Goal: Download file/media

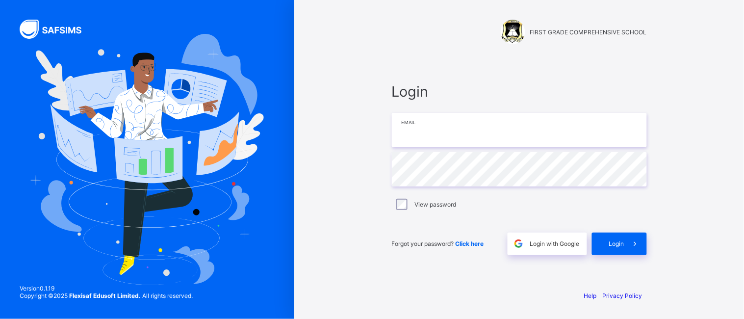
click at [434, 126] on input "email" at bounding box center [519, 130] width 255 height 34
type input "**********"
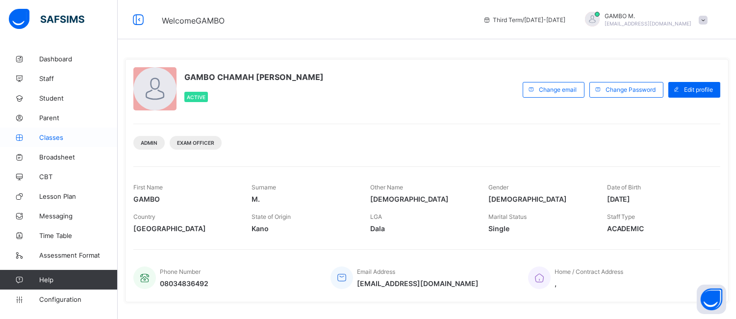
click at [56, 140] on span "Classes" at bounding box center [78, 137] width 78 height 8
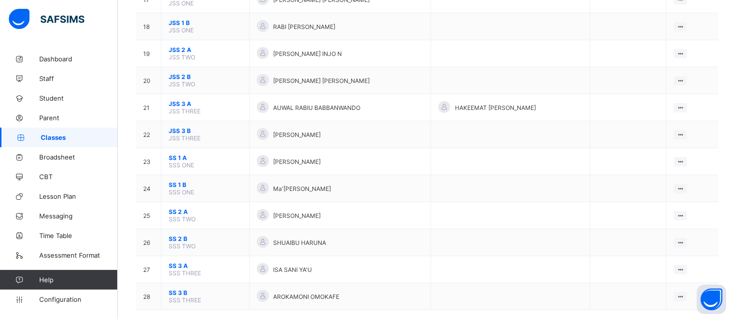
scroll to position [562, 0]
click at [55, 156] on span "Broadsheet" at bounding box center [78, 157] width 78 height 8
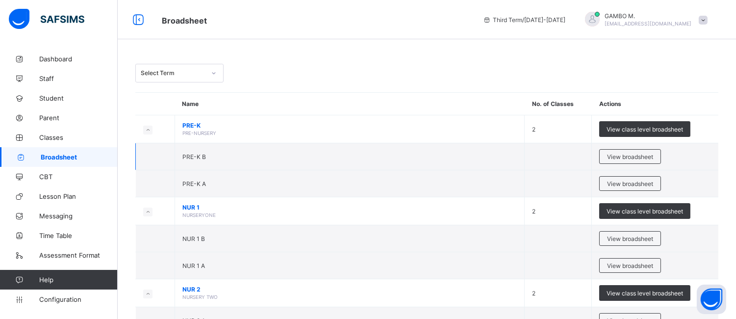
click at [218, 150] on td "PRE-K B" at bounding box center [350, 156] width 350 height 27
click at [214, 75] on icon at bounding box center [214, 73] width 6 height 10
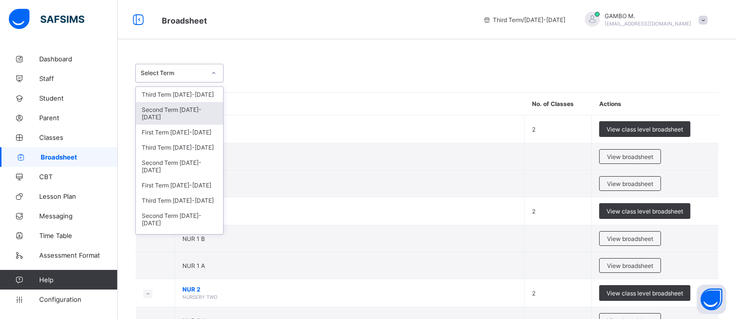
click at [185, 115] on div "Second Term [DATE]-[DATE]" at bounding box center [179, 113] width 87 height 23
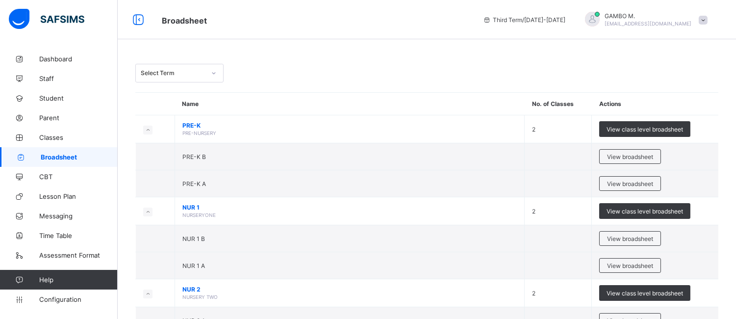
click at [174, 74] on div "Select Term" at bounding box center [173, 73] width 65 height 7
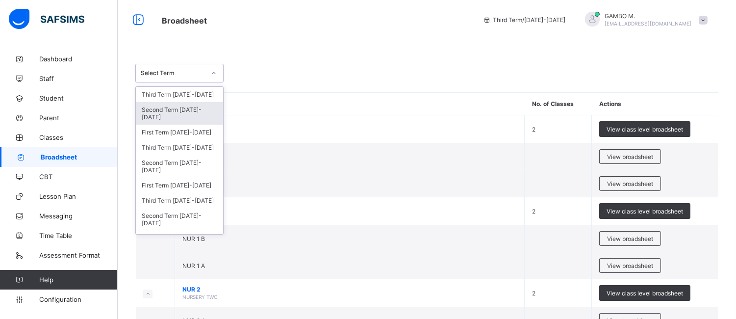
click at [175, 109] on div "Second Term [DATE]-[DATE]" at bounding box center [179, 113] width 87 height 23
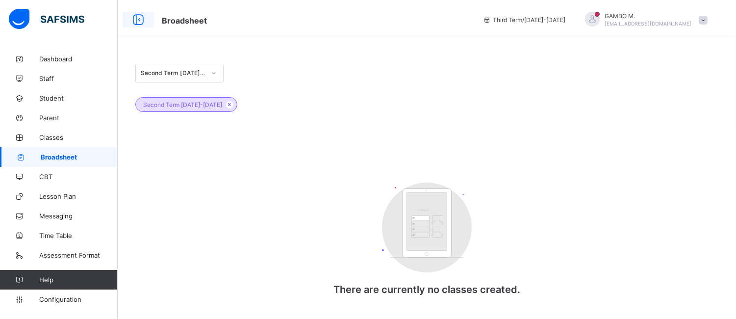
click at [134, 15] on icon at bounding box center [138, 20] width 17 height 14
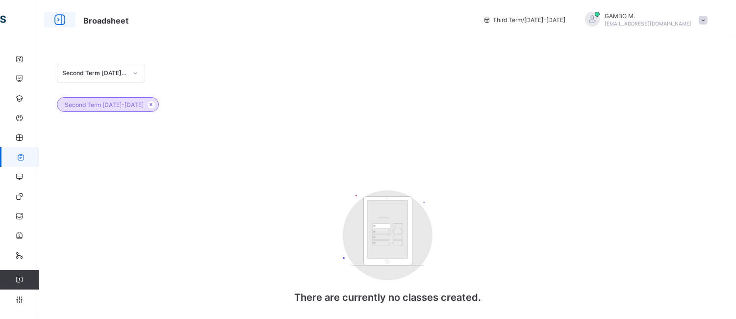
click at [57, 18] on icon at bounding box center [59, 20] width 17 height 14
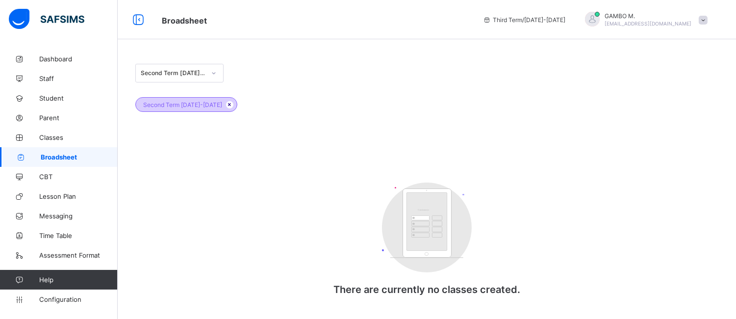
click at [226, 105] on icon at bounding box center [230, 104] width 8 height 6
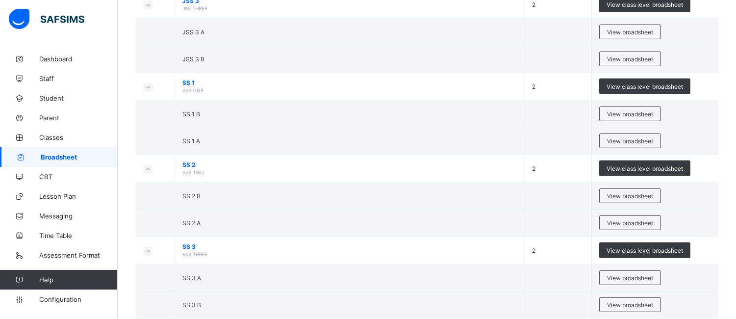
scroll to position [948, 0]
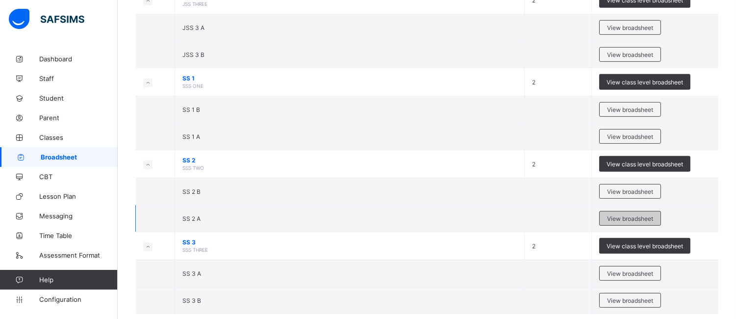
click at [618, 221] on span "View broadsheet" at bounding box center [630, 218] width 46 height 7
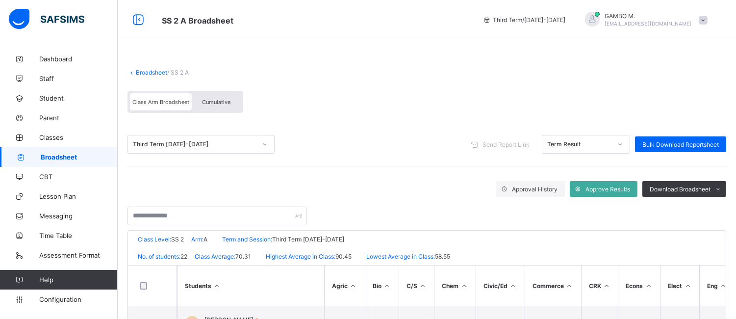
click at [232, 96] on div "Cumulative" at bounding box center [216, 101] width 49 height 17
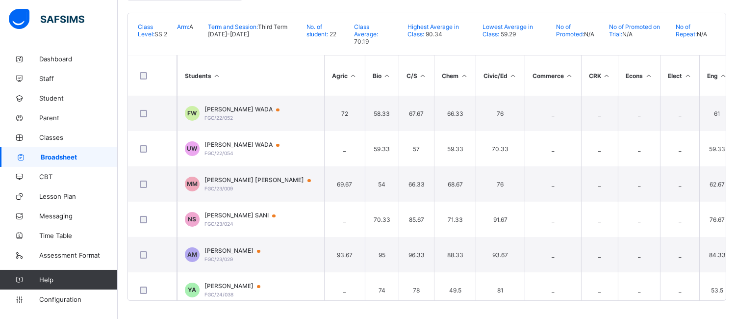
scroll to position [576, 0]
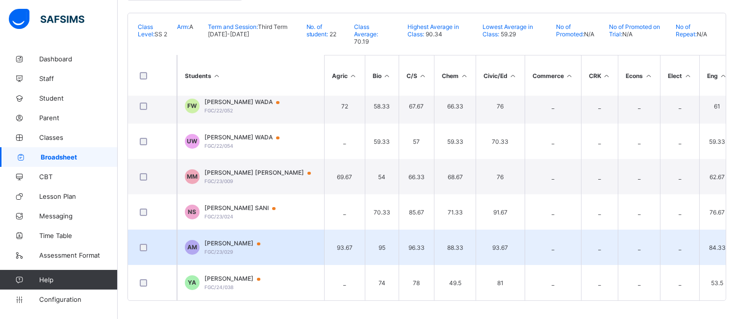
click at [241, 239] on span "[PERSON_NAME]" at bounding box center [236, 243] width 65 height 8
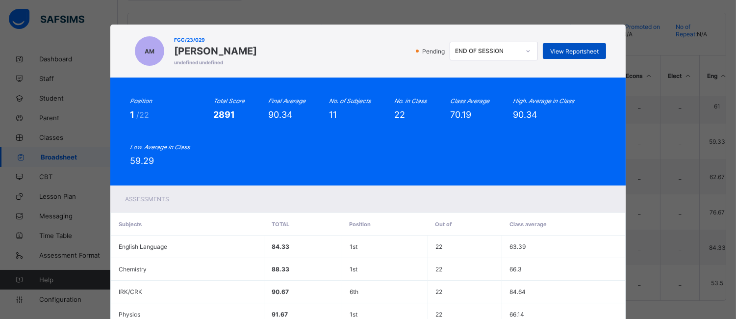
click at [594, 49] on span "View Reportsheet" at bounding box center [574, 51] width 49 height 7
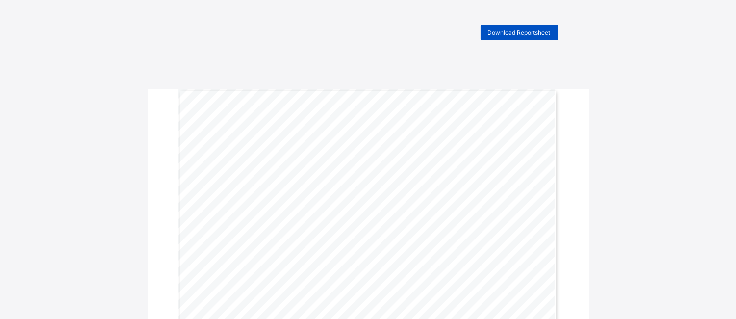
click at [512, 29] on span "Download Reportsheet" at bounding box center [519, 32] width 63 height 7
